Goal: Task Accomplishment & Management: Manage account settings

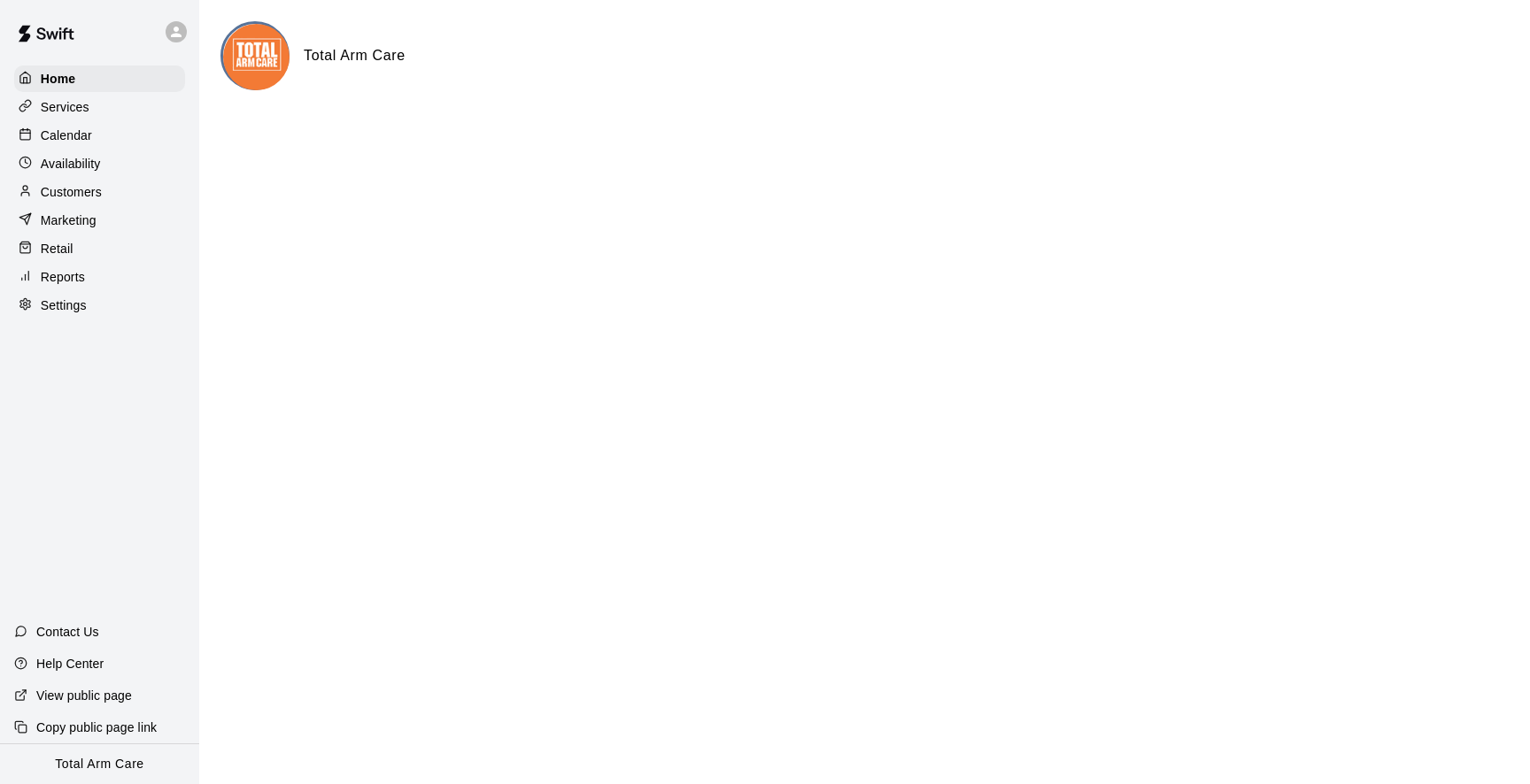
click at [101, 148] on div "Home Services Calendar Availability Customers Marketing Retail Reports Settings" at bounding box center [99, 192] width 199 height 256
click at [90, 137] on p "Calendar" at bounding box center [66, 135] width 51 height 18
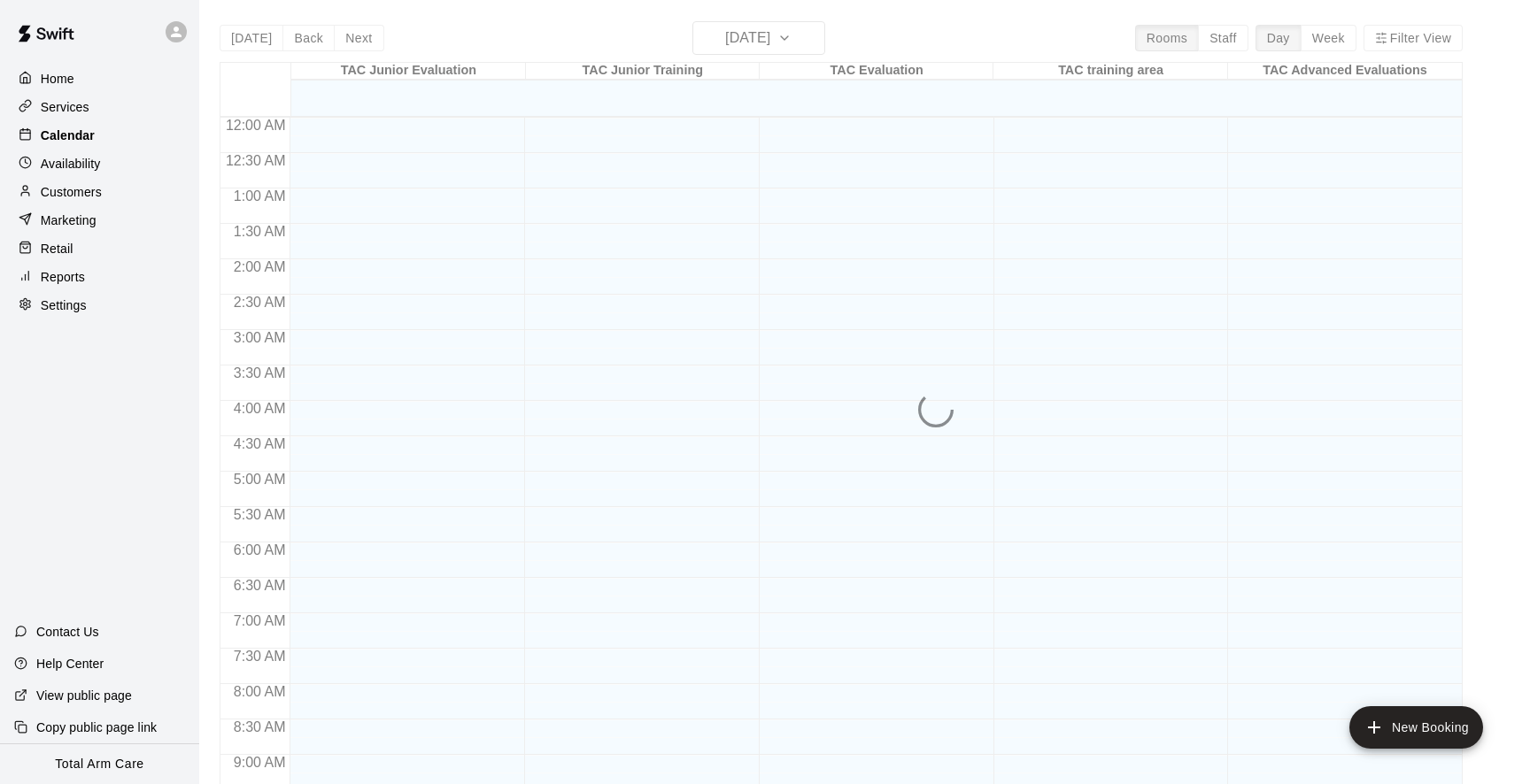
scroll to position [960, 0]
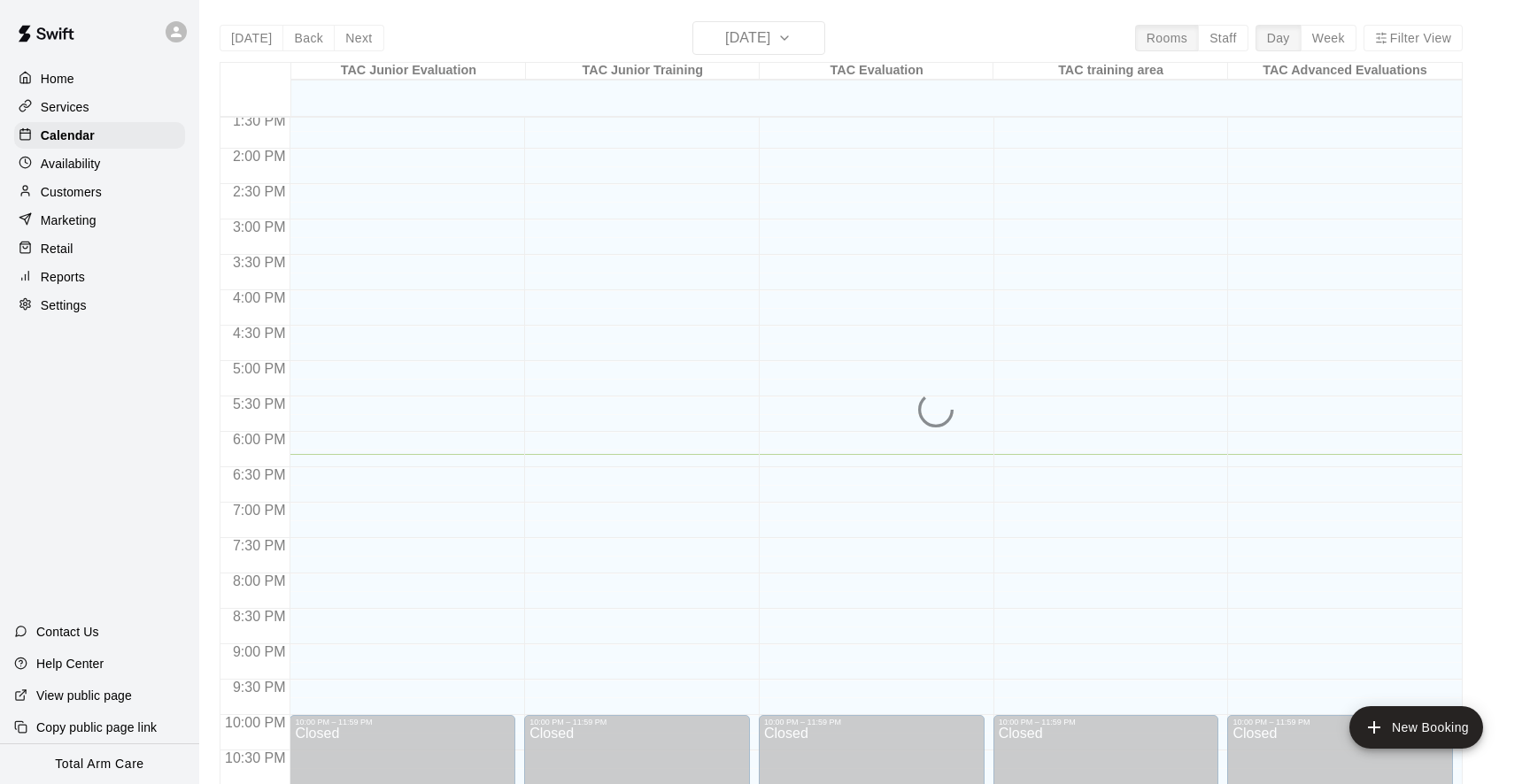
click at [82, 105] on p "Services" at bounding box center [65, 106] width 49 height 18
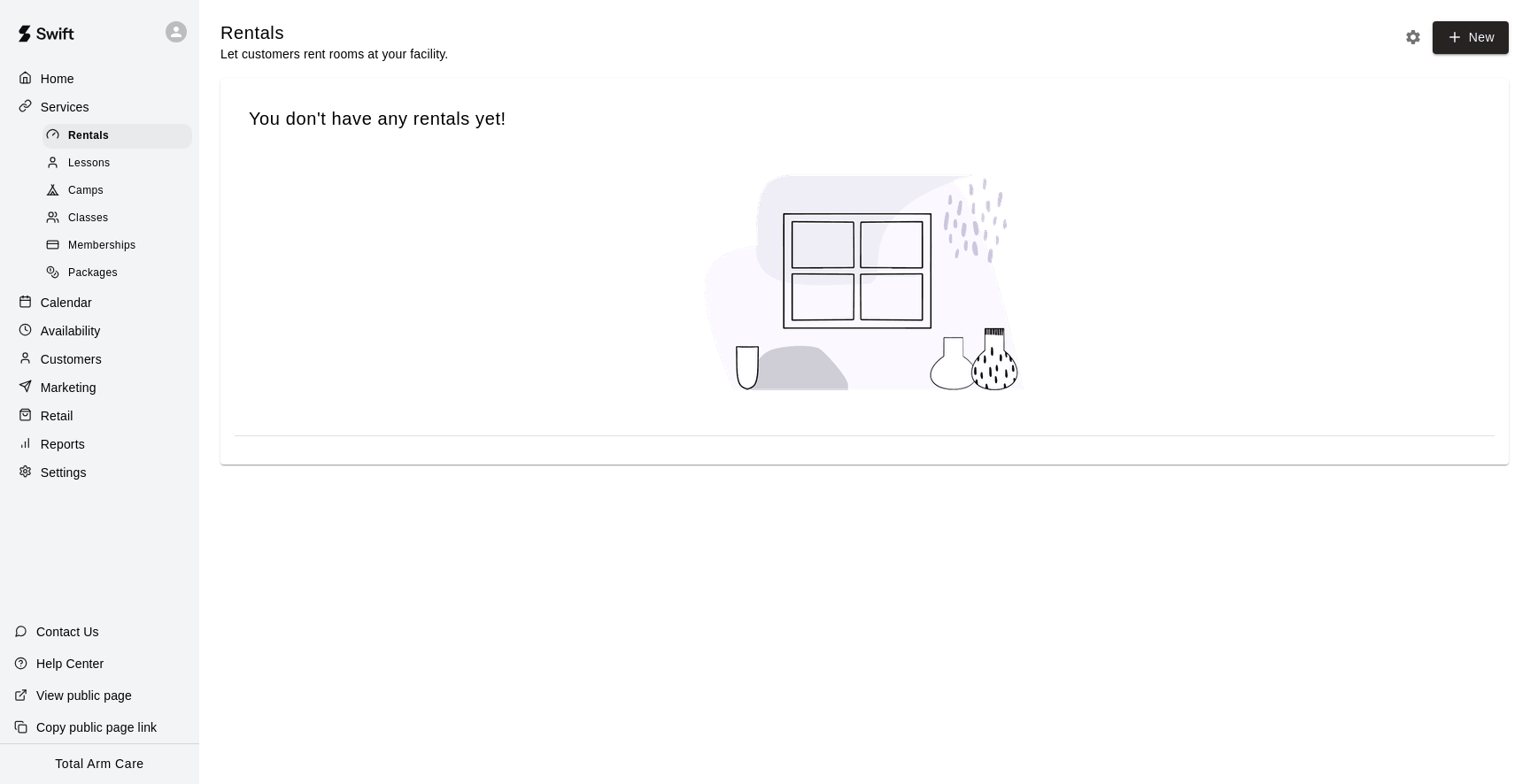
click at [82, 305] on p "Calendar" at bounding box center [66, 302] width 51 height 18
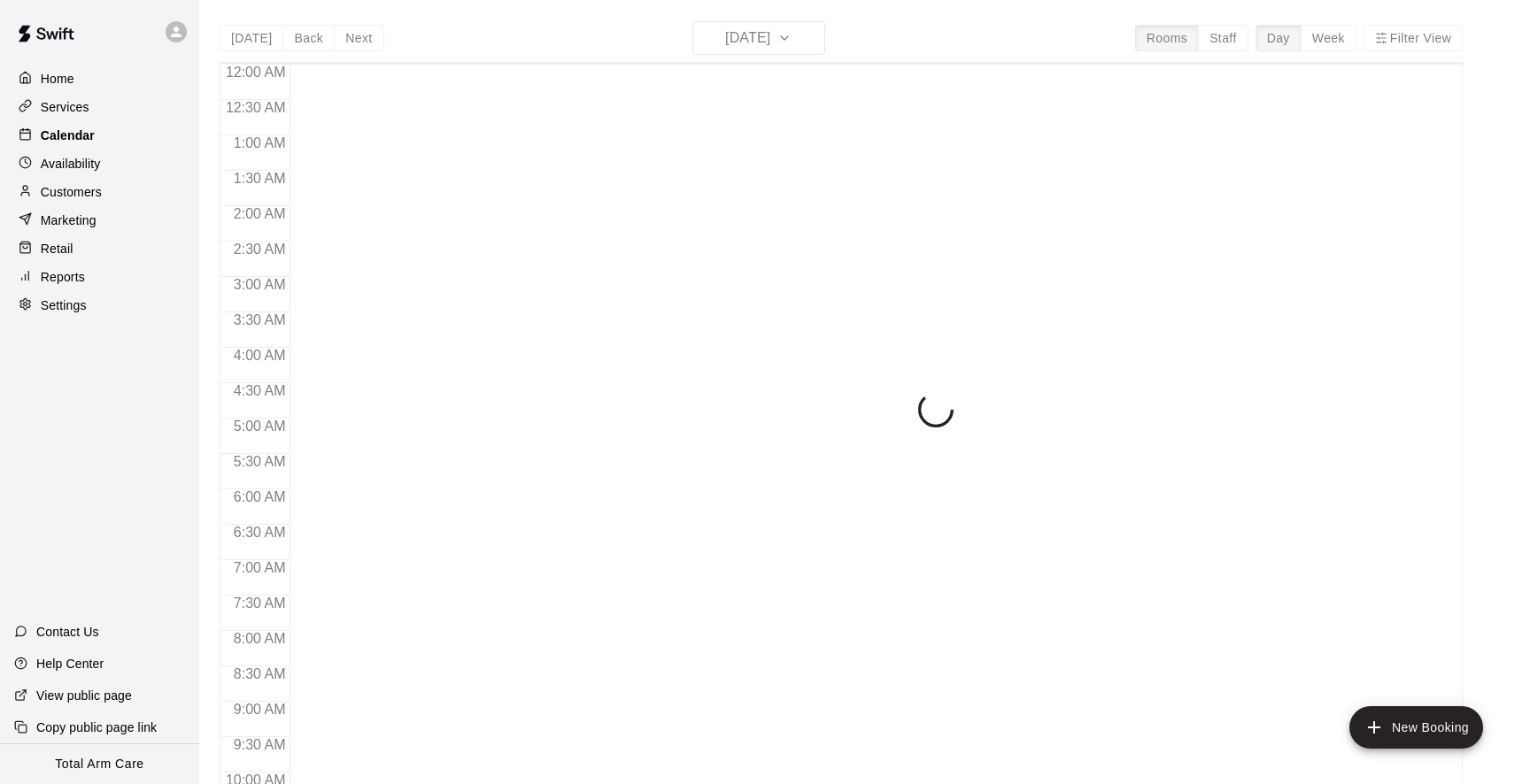
scroll to position [960, 0]
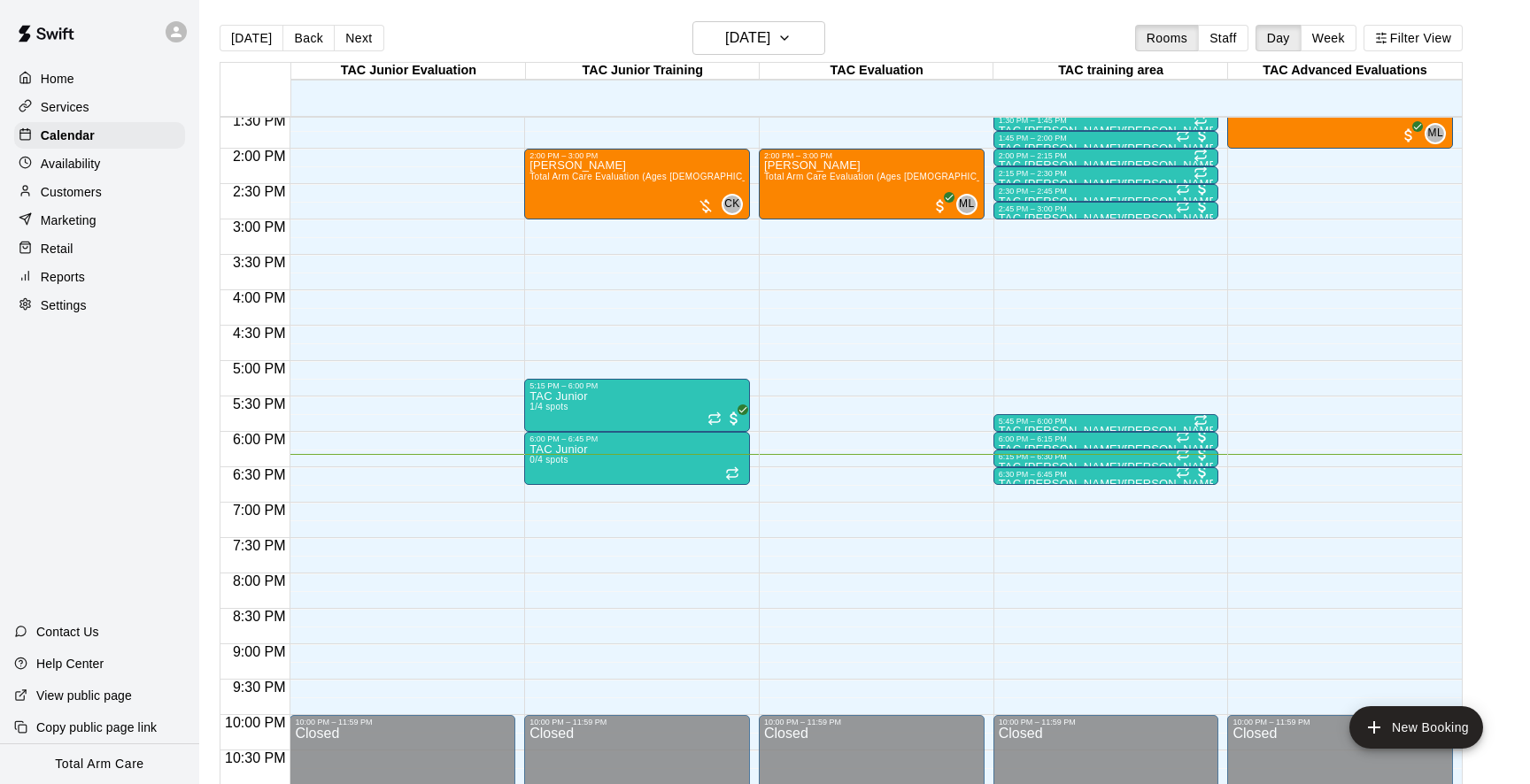
click at [67, 104] on p "Services" at bounding box center [65, 106] width 49 height 18
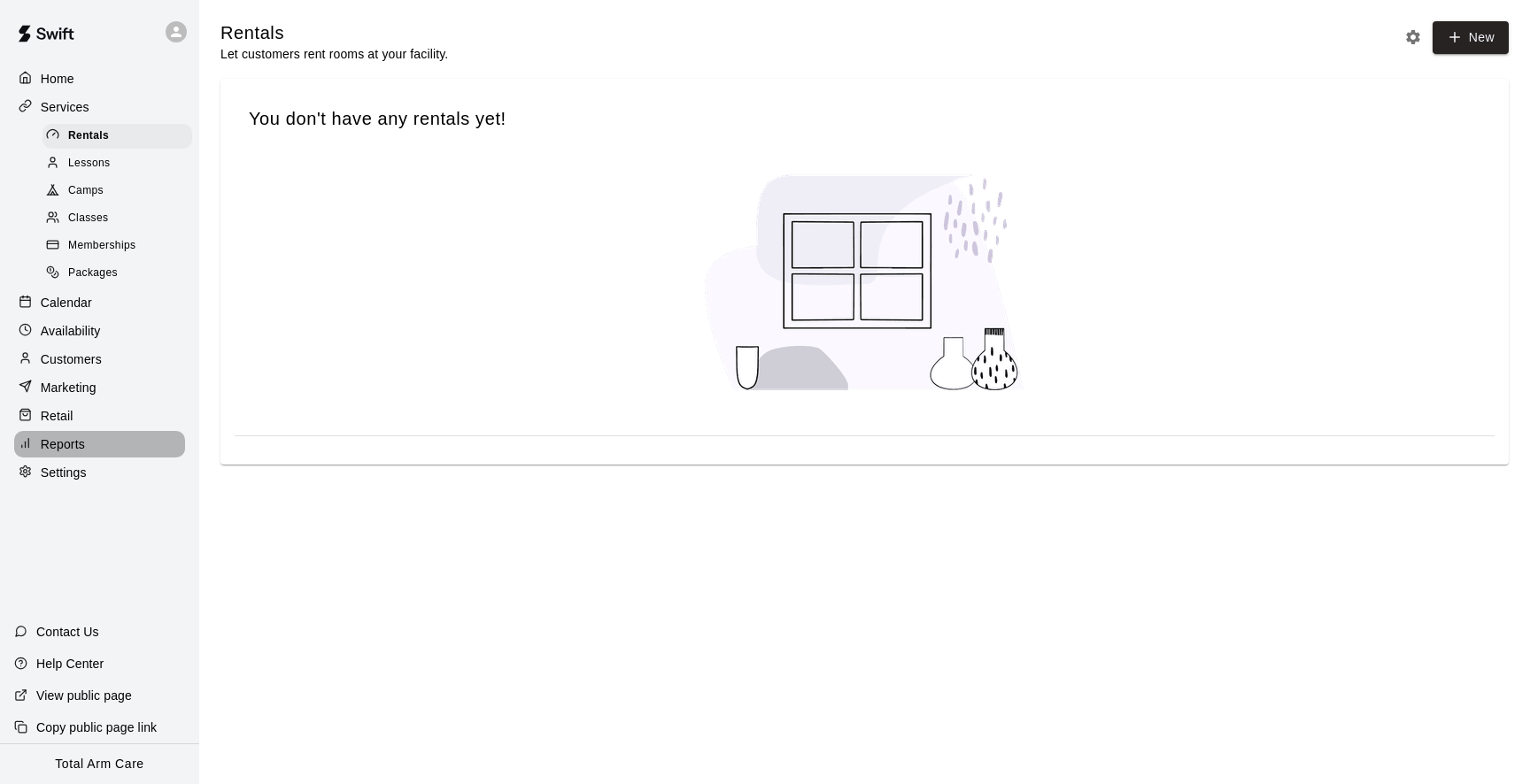
click at [70, 435] on p "Reports" at bounding box center [63, 443] width 44 height 18
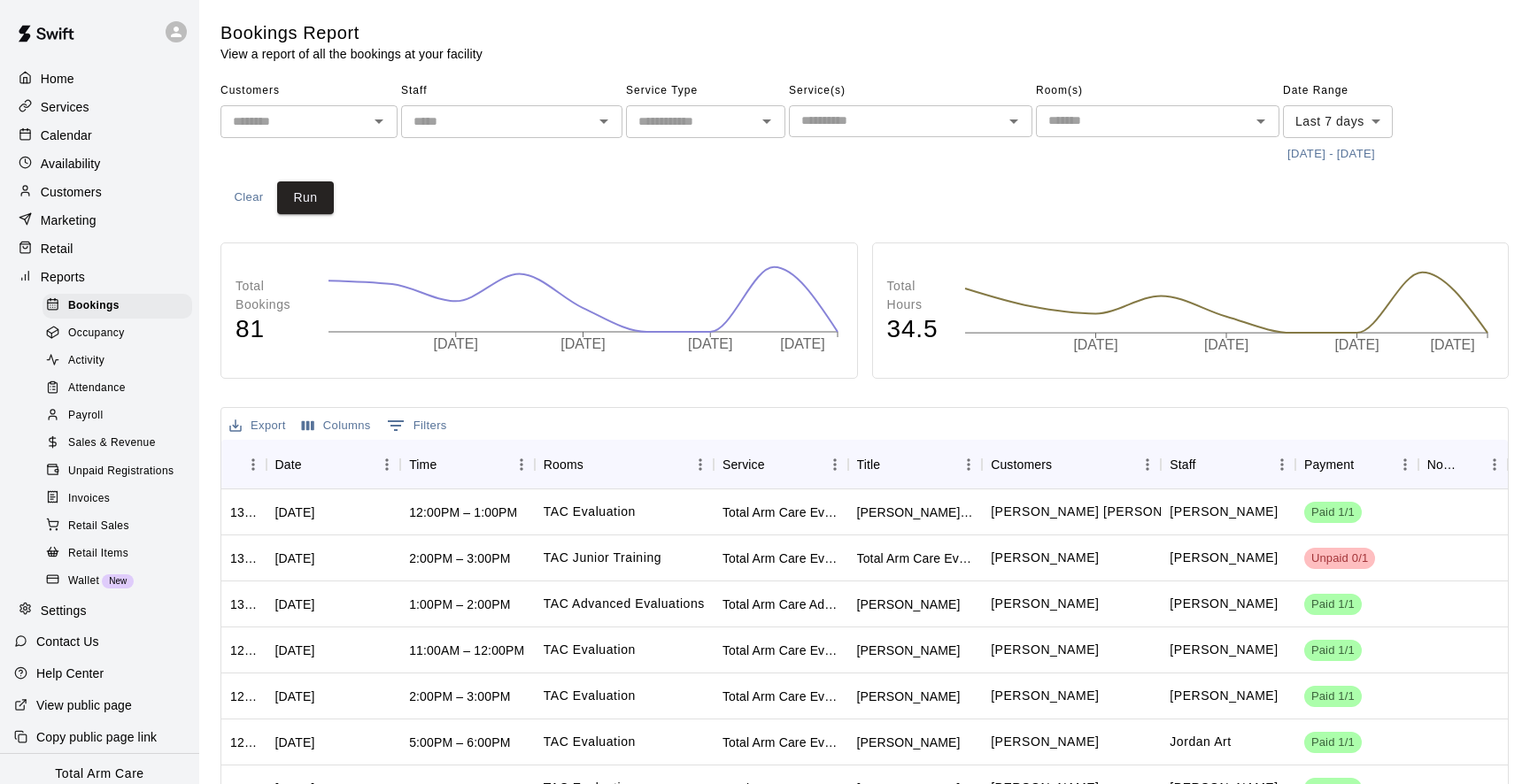
click at [73, 221] on p "Marketing" at bounding box center [69, 220] width 56 height 18
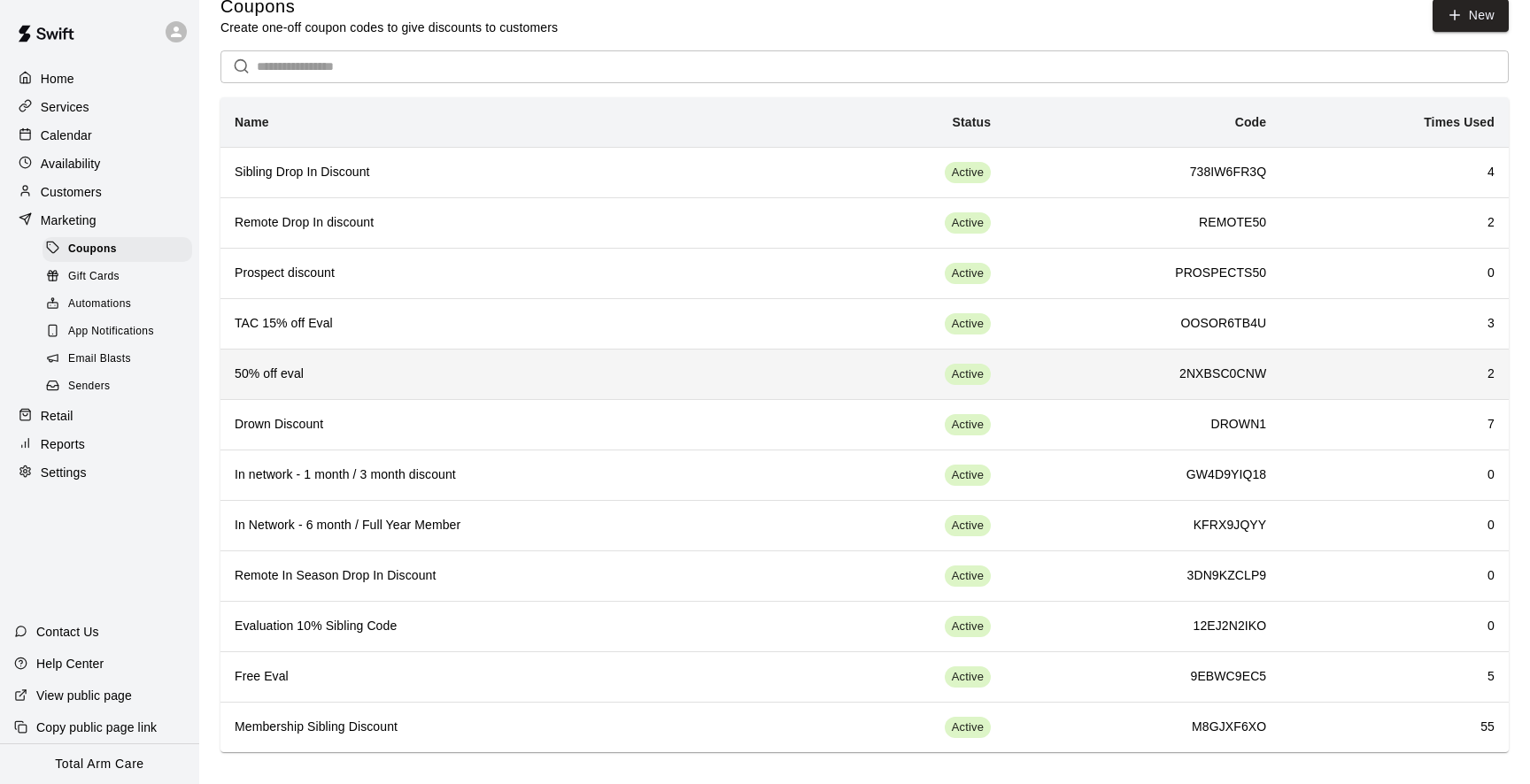
scroll to position [31, 0]
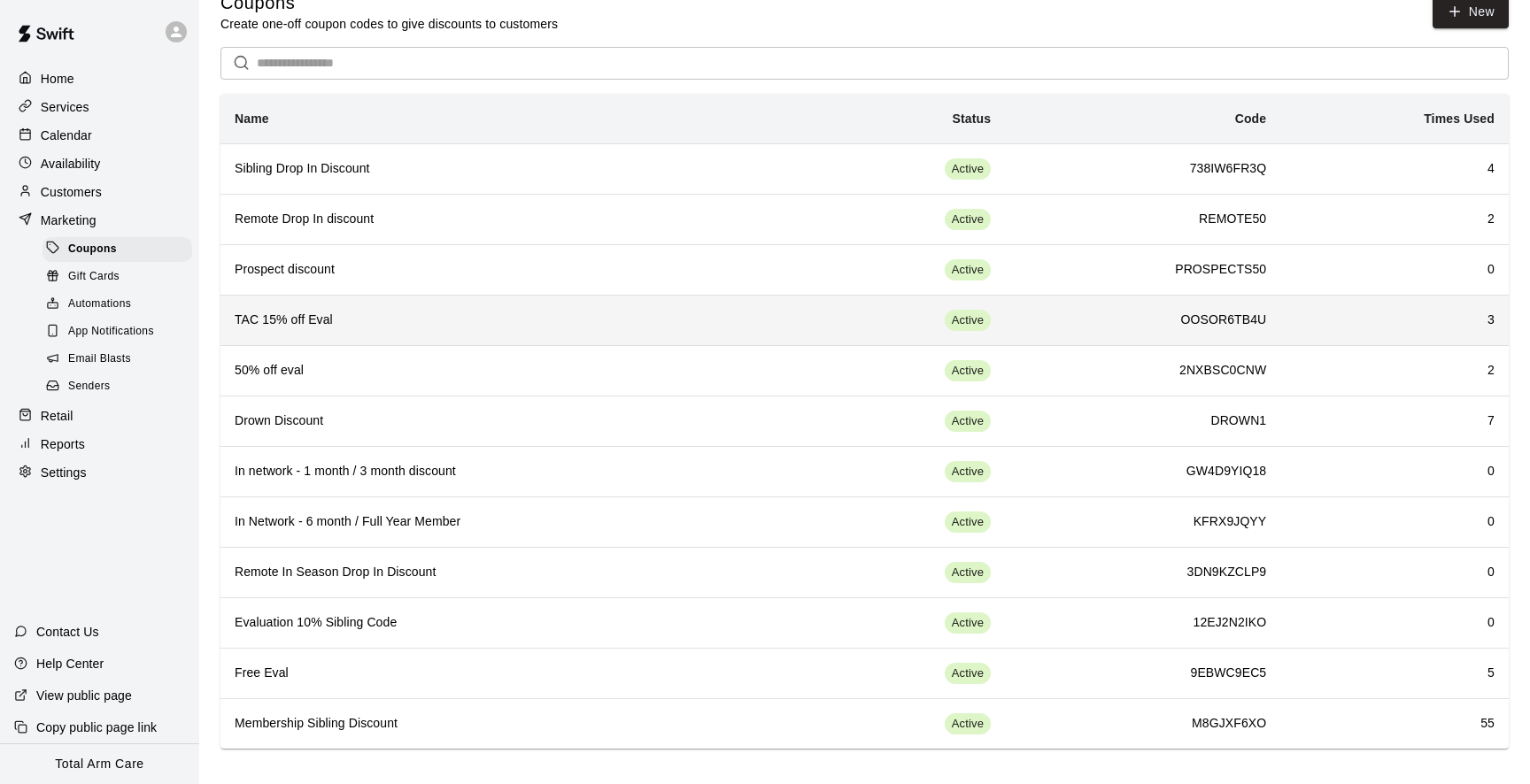
click at [1080, 313] on h6 "OOSOR6TB4U" at bounding box center [1142, 320] width 247 height 19
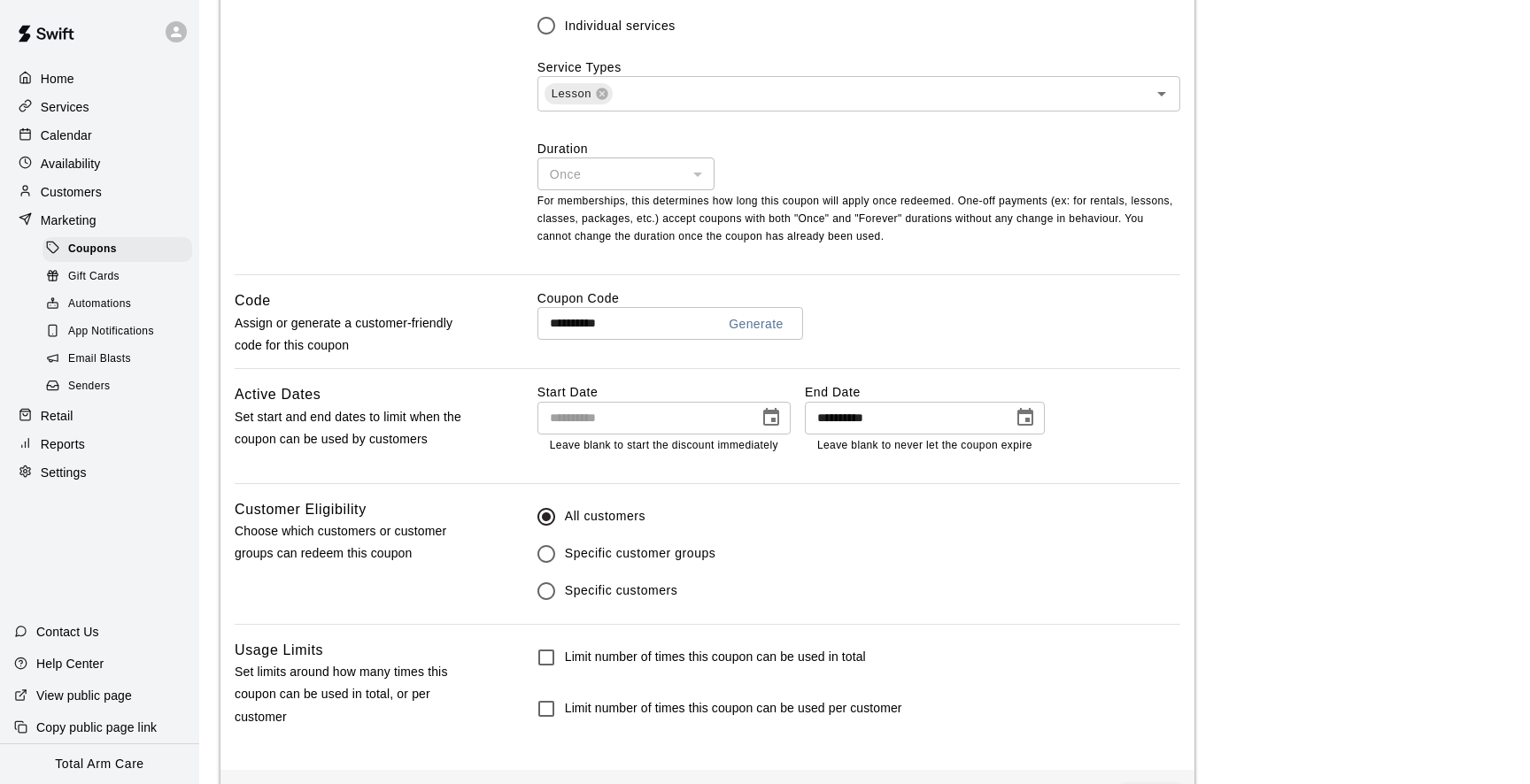
scroll to position [599, 0]
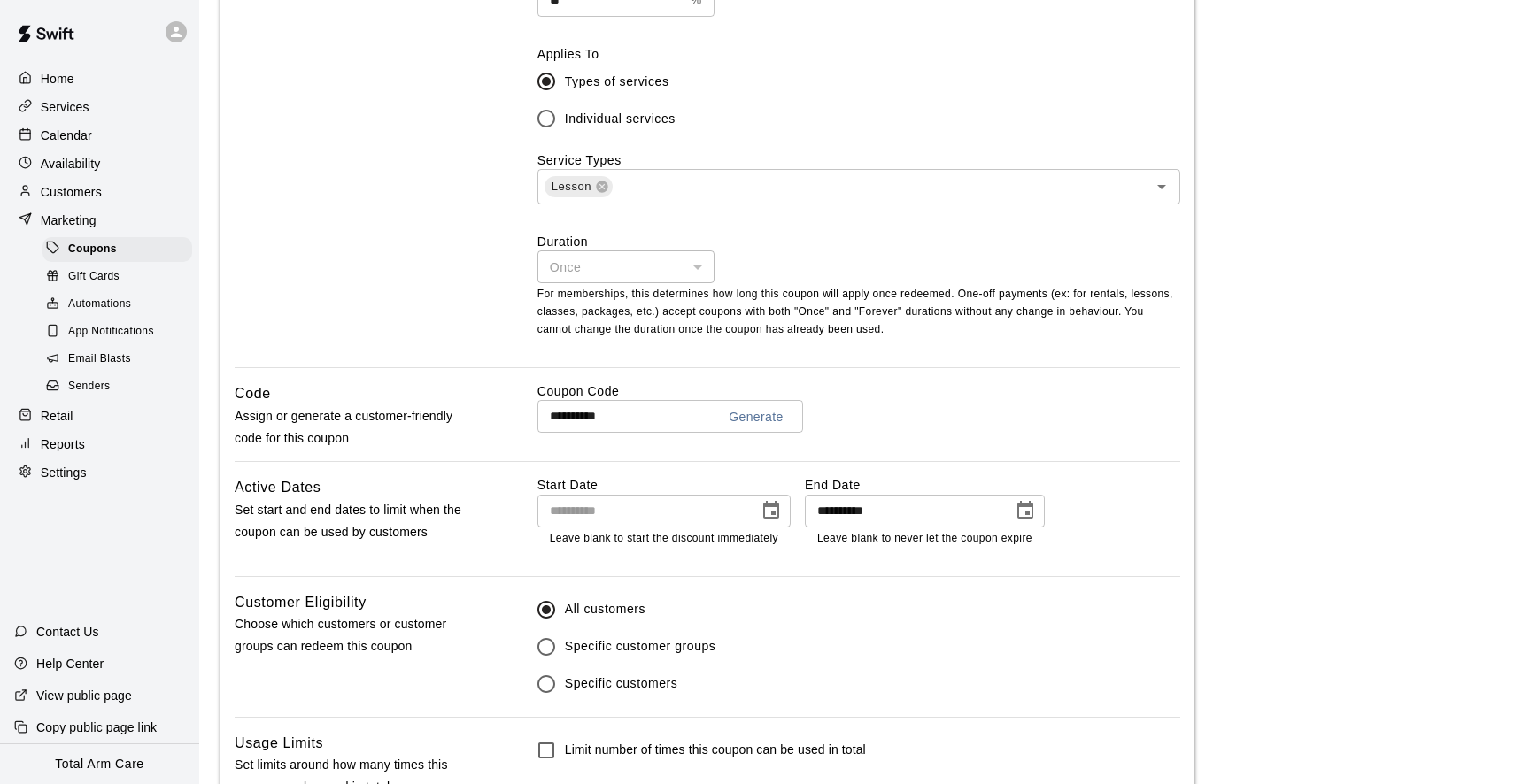
click at [743, 410] on button "Generate" at bounding box center [756, 417] width 69 height 32
type input "*********"
click at [691, 410] on input "*********" at bounding box center [620, 416] width 165 height 32
